Goal: Task Accomplishment & Management: Use online tool/utility

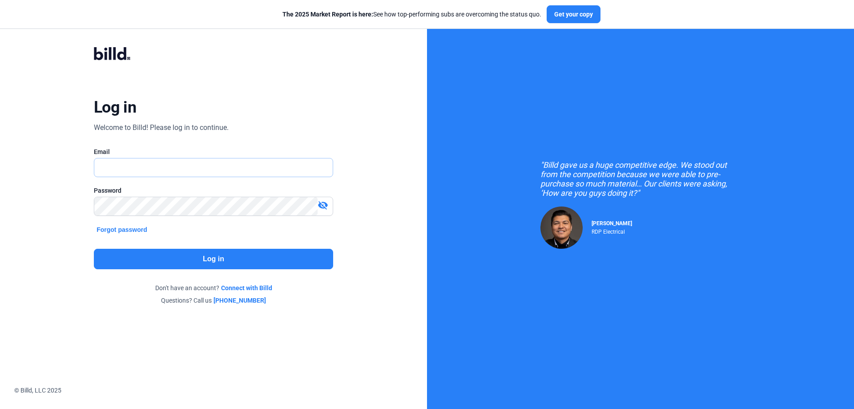
type input "[PERSON_NAME][EMAIL_ADDRESS][DOMAIN_NAME]"
click at [232, 261] on button "Log in" at bounding box center [213, 259] width 239 height 20
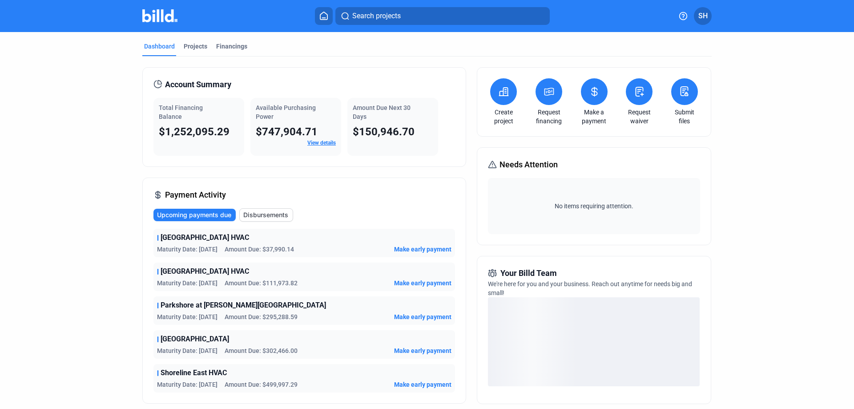
click at [437, 246] on span "Make early payment" at bounding box center [422, 249] width 57 height 9
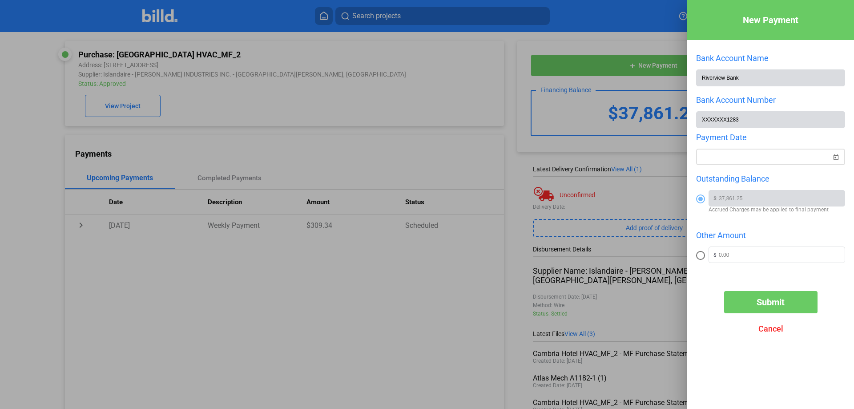
click at [836, 158] on span "Open calendar" at bounding box center [835, 151] width 21 height 21
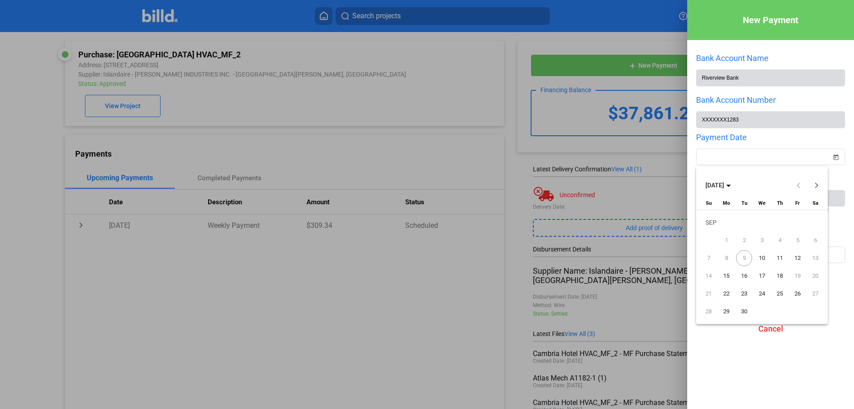
click at [759, 255] on span "10" at bounding box center [762, 258] width 16 height 16
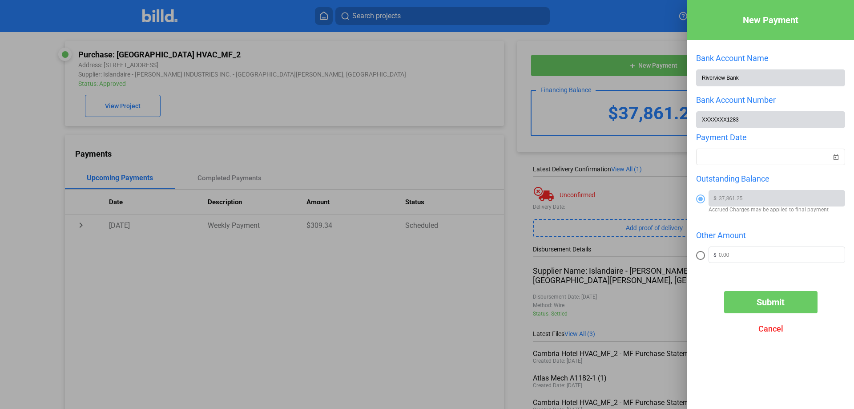
type input "[DATE]"
click at [776, 307] on span "Submit" at bounding box center [770, 302] width 28 height 11
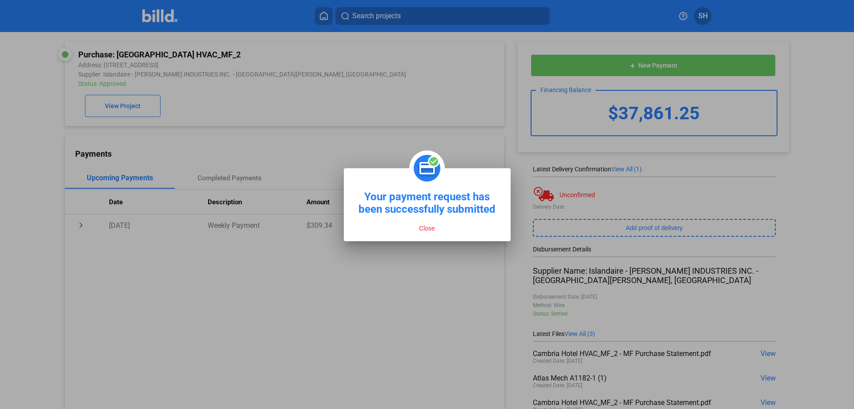
click at [423, 227] on button "Close" at bounding box center [426, 228] width 21 height 8
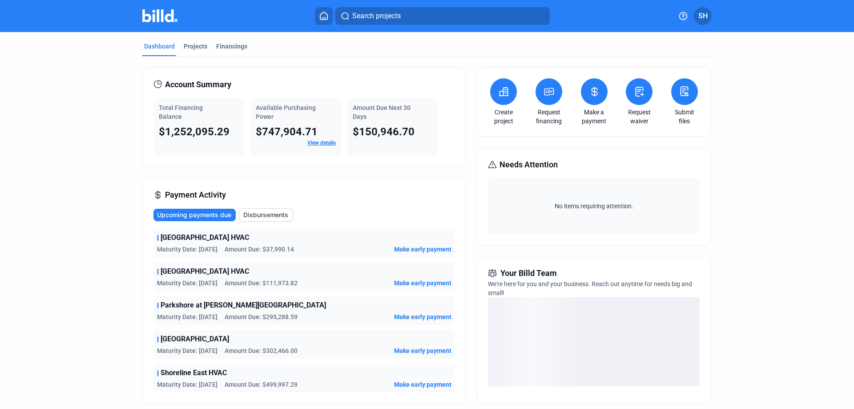
click at [428, 281] on span "Make early payment" at bounding box center [422, 282] width 57 height 9
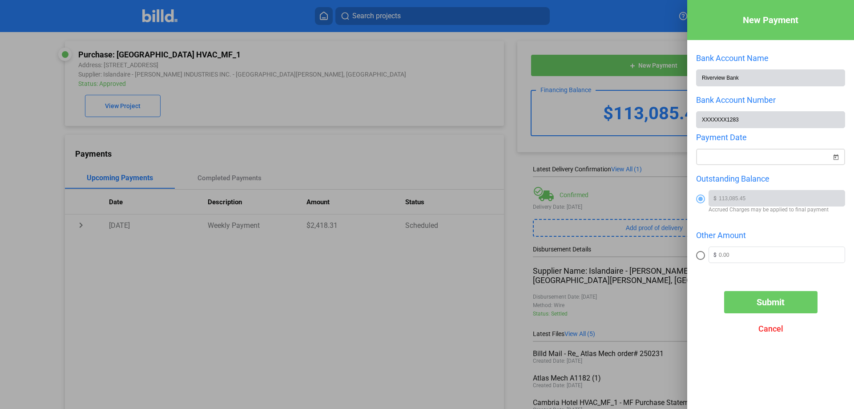
click at [835, 160] on span "Open calendar" at bounding box center [835, 151] width 21 height 21
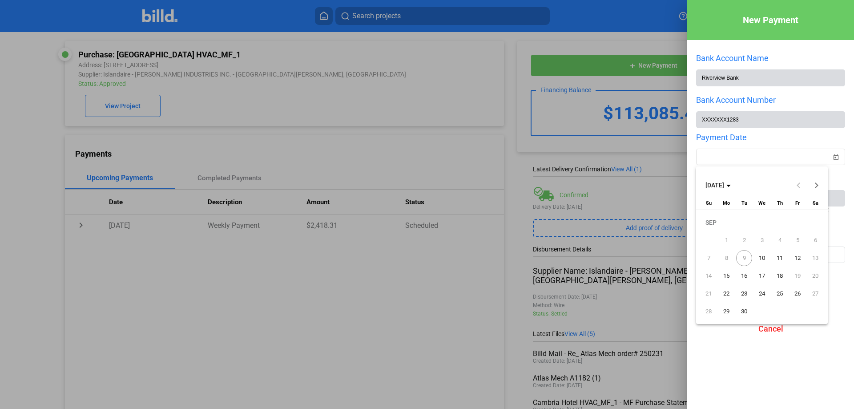
click at [756, 250] on button "10" at bounding box center [762, 258] width 18 height 18
type input "[DATE]"
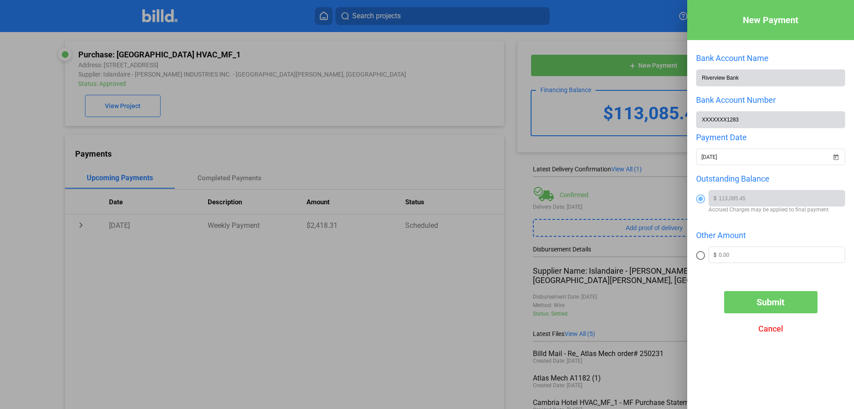
click at [761, 301] on span "Submit" at bounding box center [770, 302] width 28 height 11
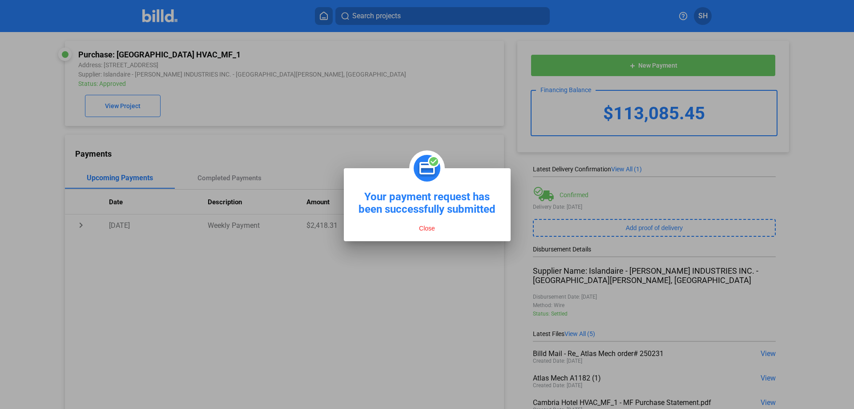
click at [427, 227] on button "Close" at bounding box center [426, 228] width 21 height 8
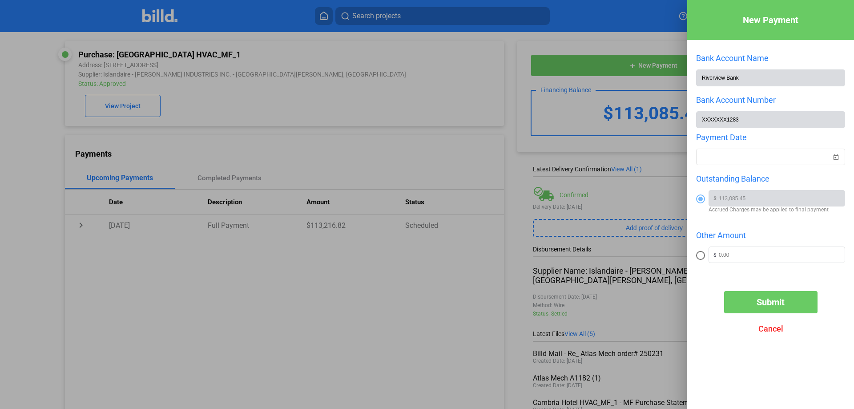
click at [413, 57] on div at bounding box center [427, 204] width 854 height 409
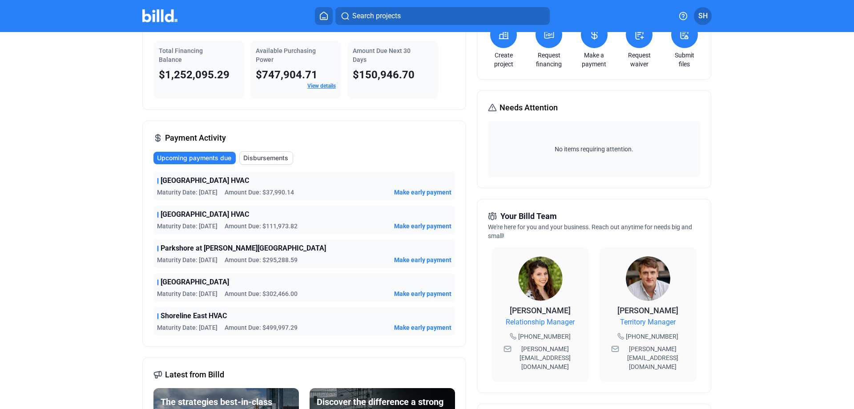
scroll to position [89, 0]
